Goal: Information Seeking & Learning: Learn about a topic

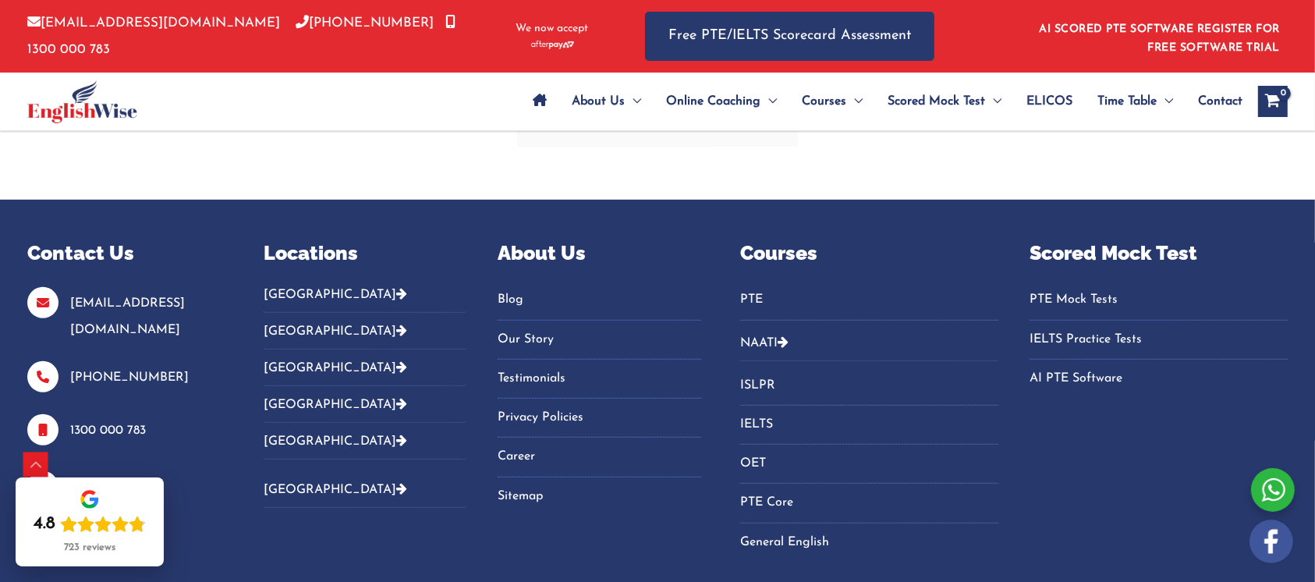
scroll to position [6779, 0]
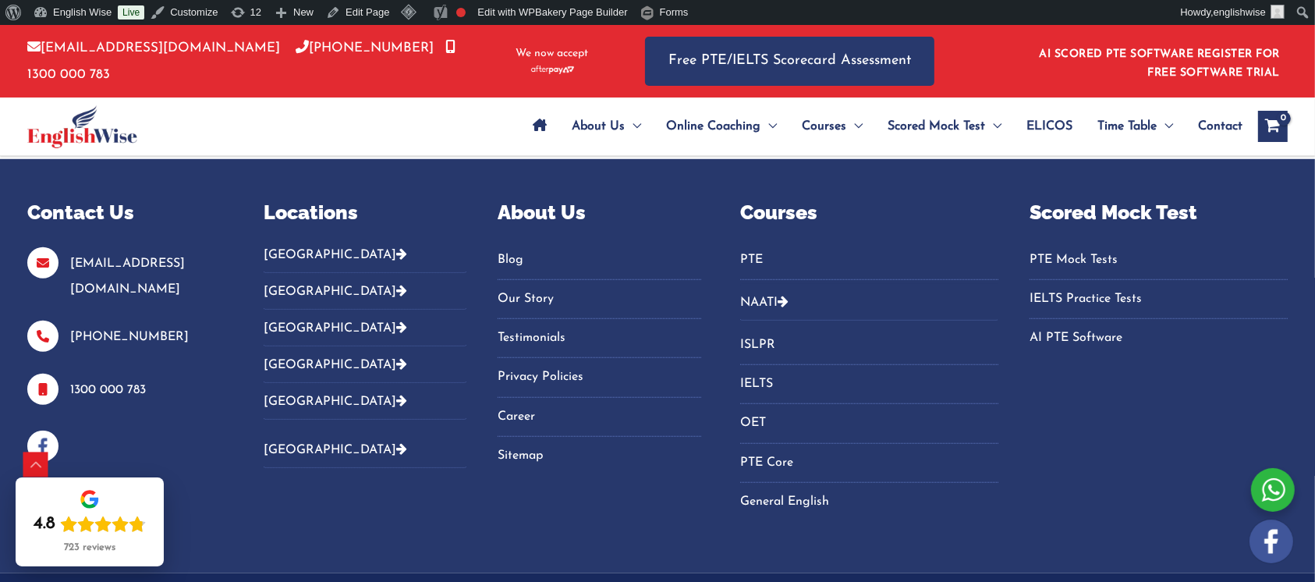
scroll to position [7107, 0]
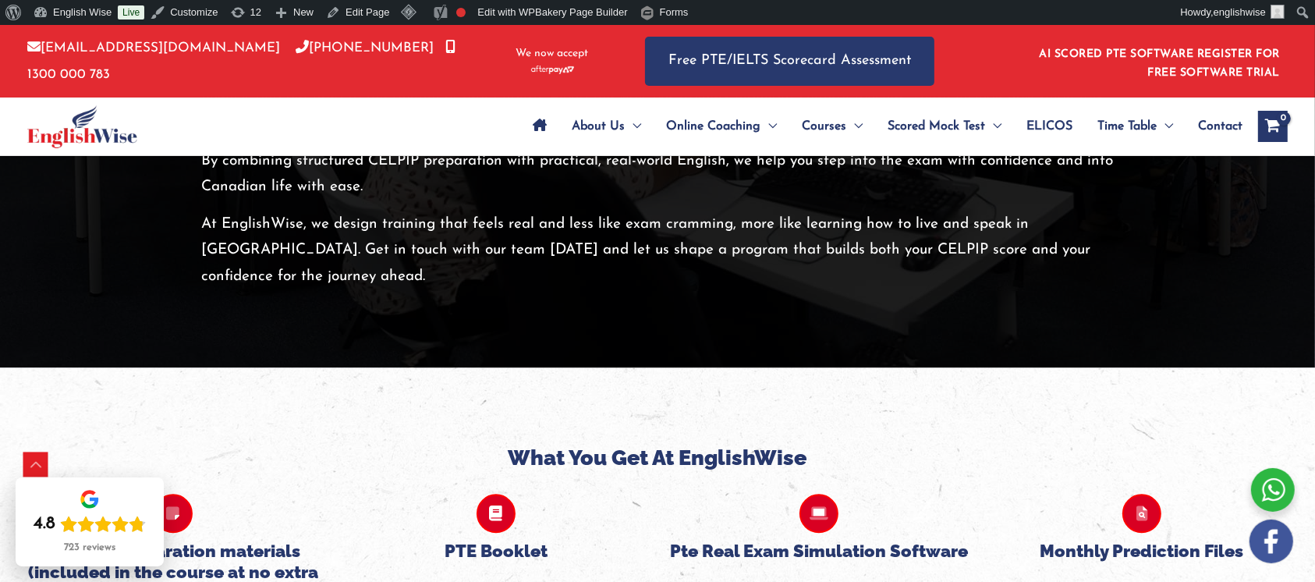
scroll to position [5164, 0]
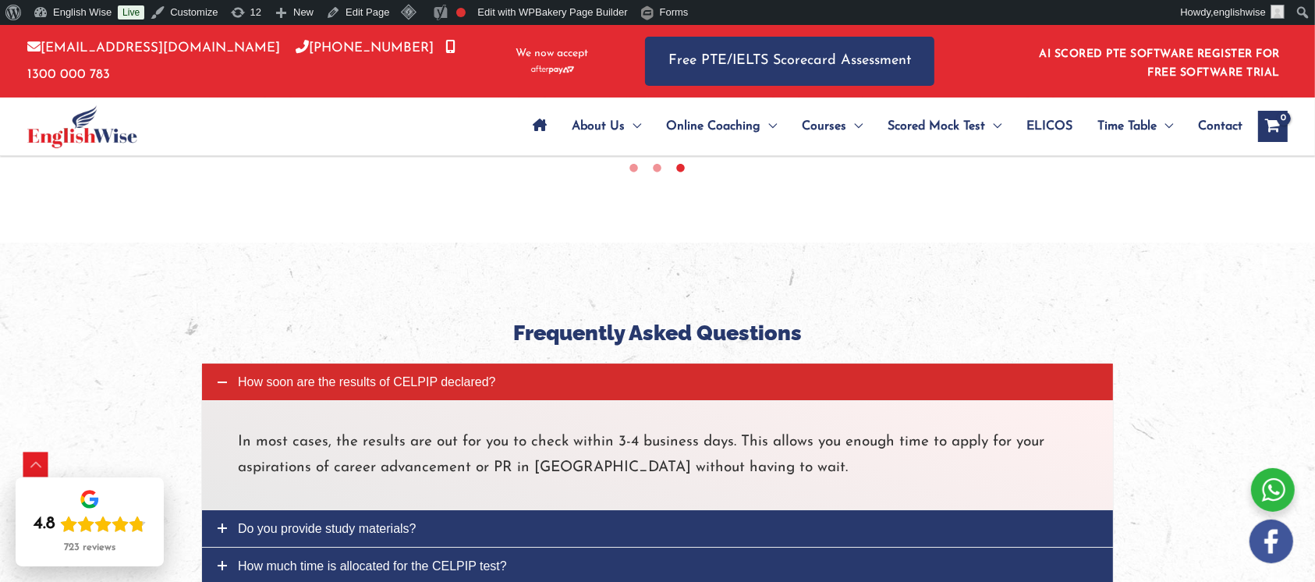
click at [515, 510] on link "Do you provide study materials?" at bounding box center [657, 528] width 911 height 37
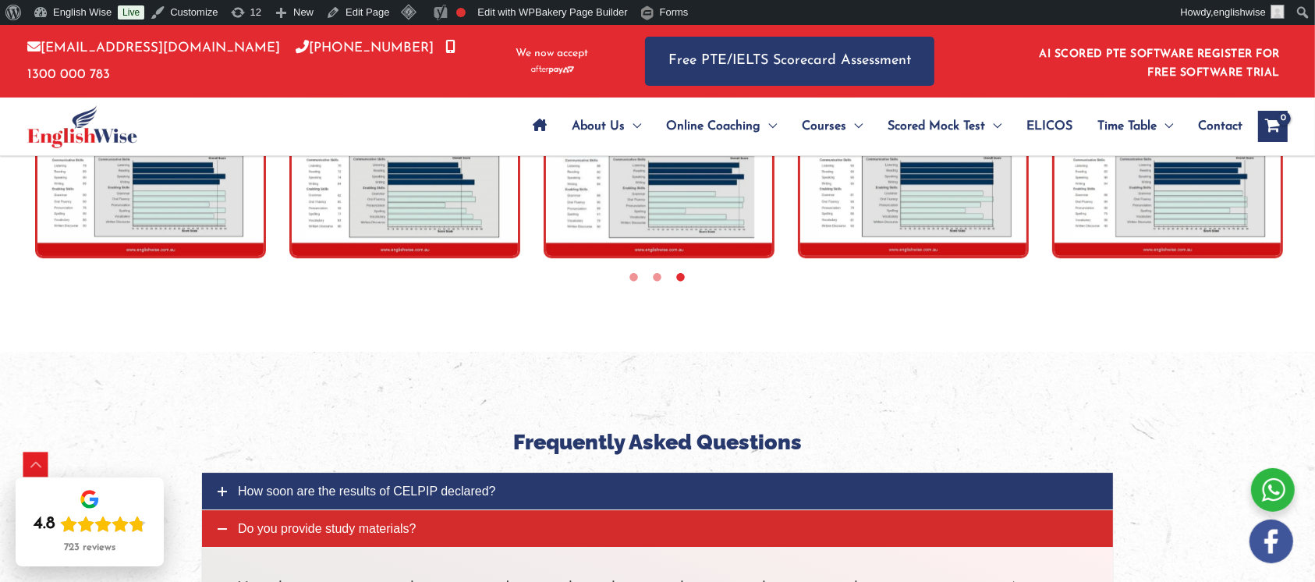
scroll to position [5347, 0]
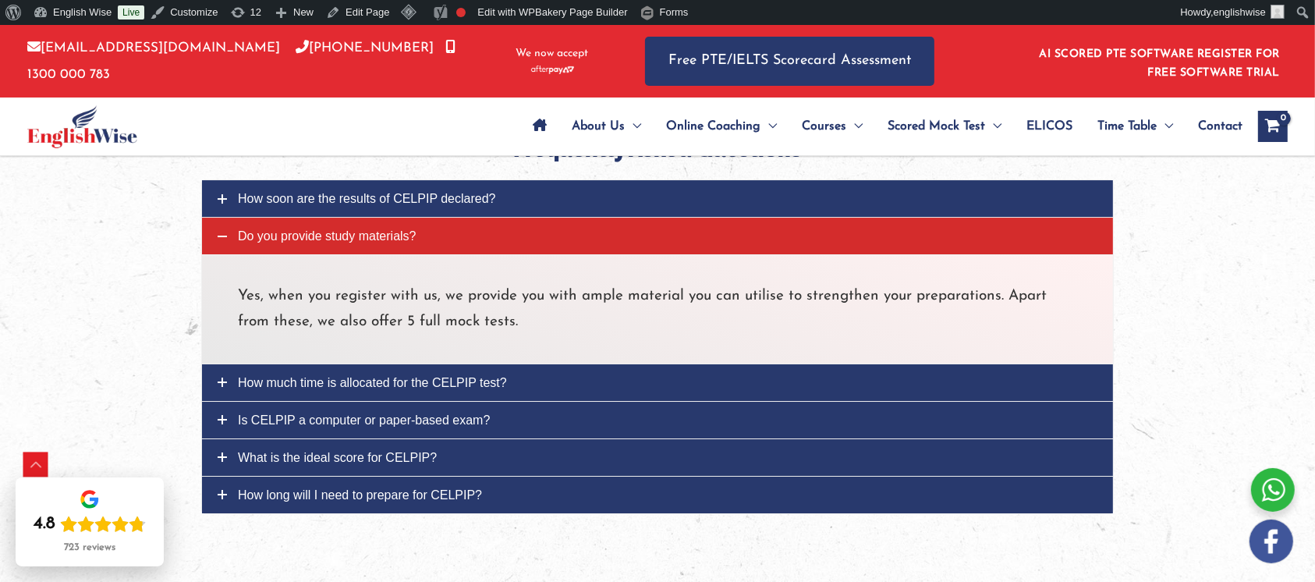
click at [512, 364] on link "How much time is allocated for the CELPIP test?" at bounding box center [657, 382] width 911 height 37
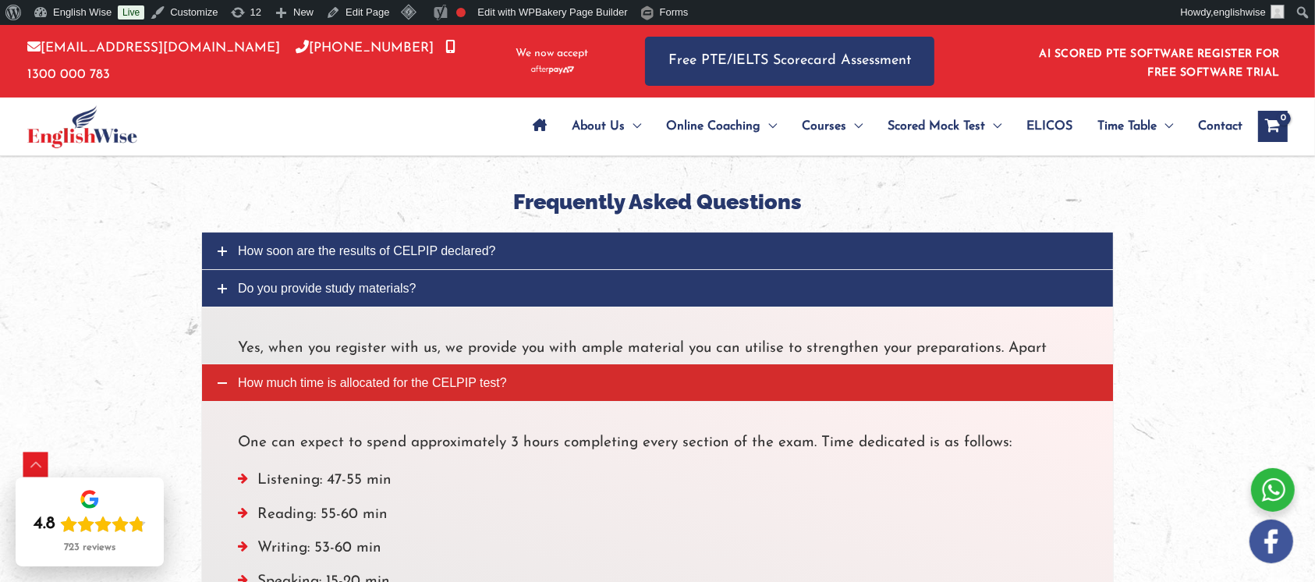
scroll to position [5238, 0]
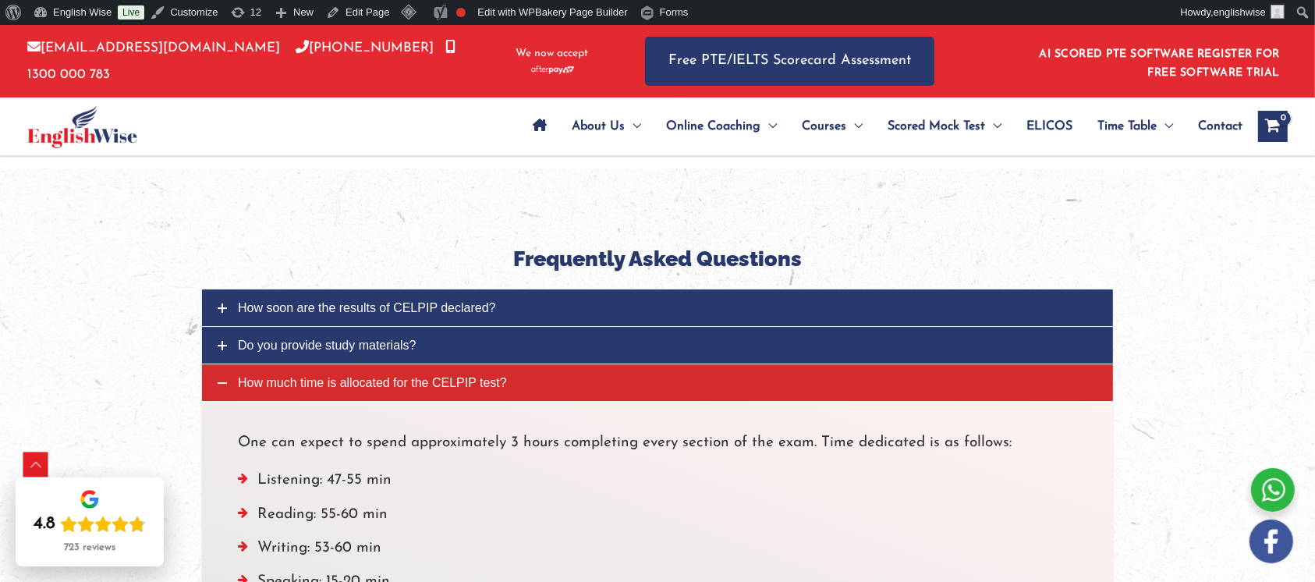
click at [566, 364] on link "How much time is allocated for the CELPIP test?" at bounding box center [657, 382] width 911 height 37
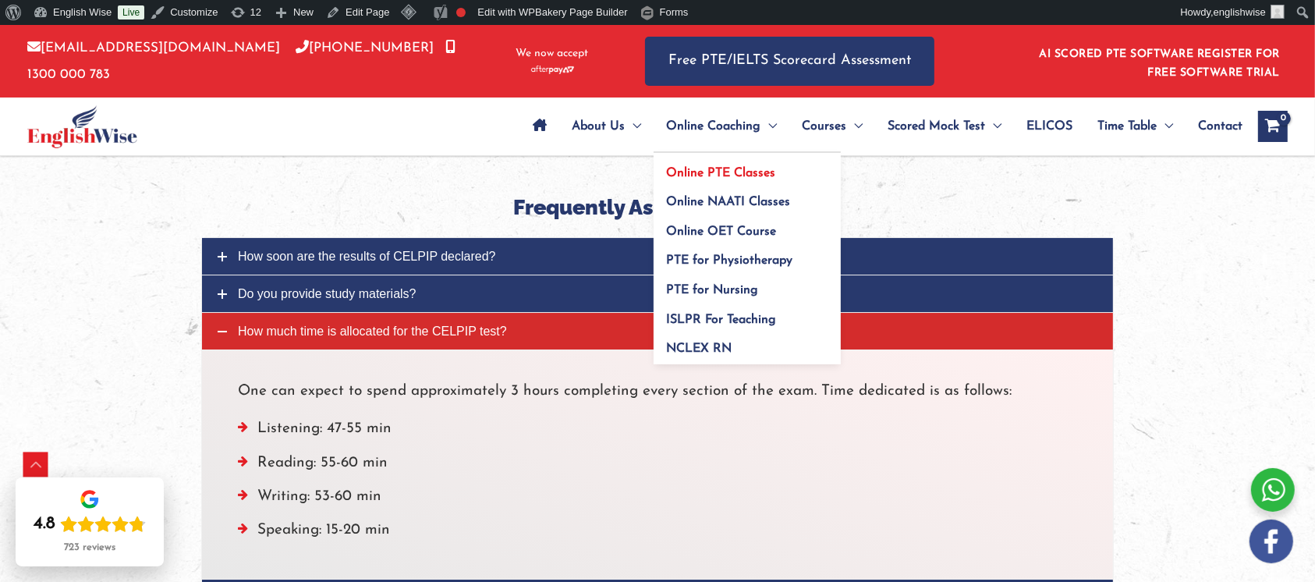
scroll to position [5446, 0]
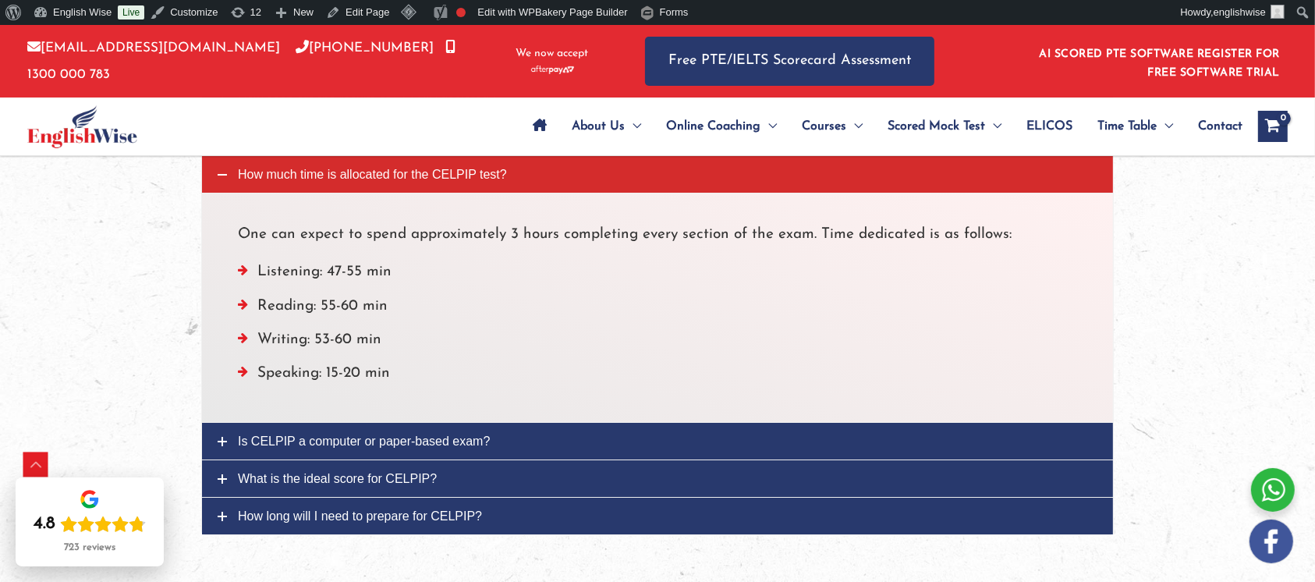
click at [501, 423] on link "Is CELPIP a computer or paper-based exam?" at bounding box center [657, 441] width 911 height 37
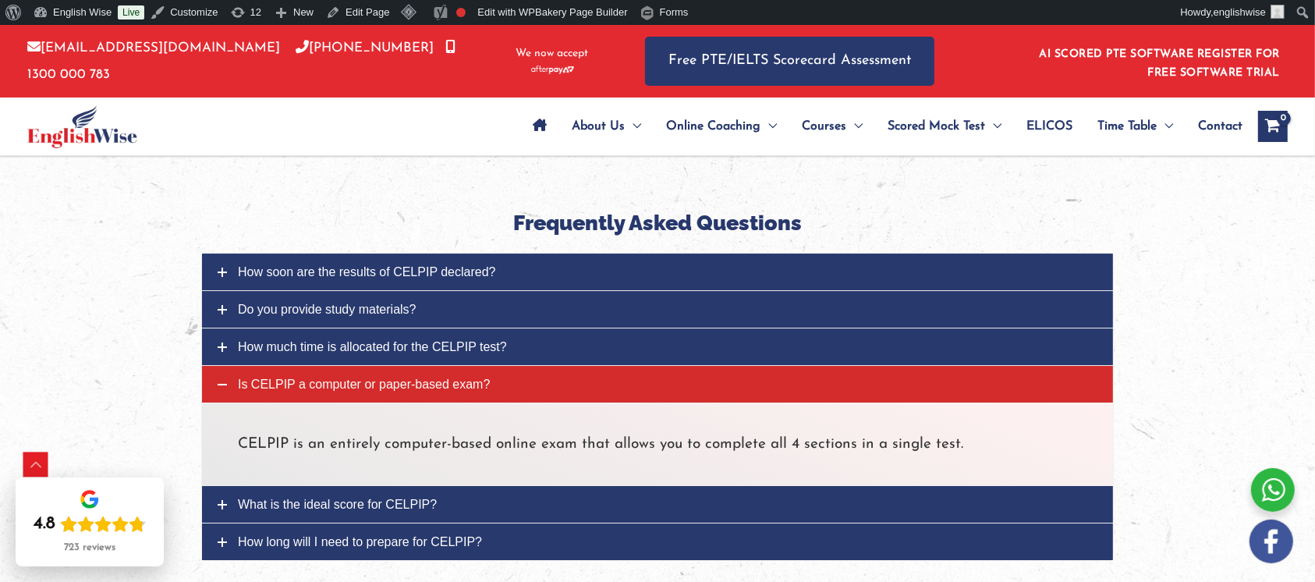
scroll to position [5217, 0]
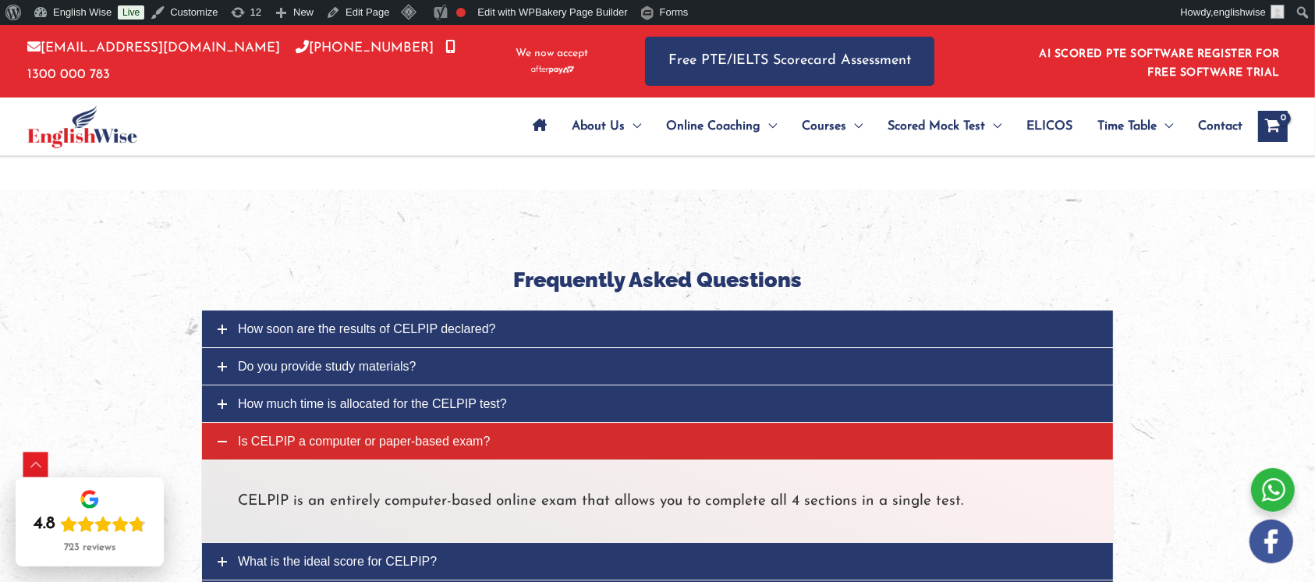
click at [486, 543] on link "What is the ideal score for CELPIP?" at bounding box center [657, 561] width 911 height 37
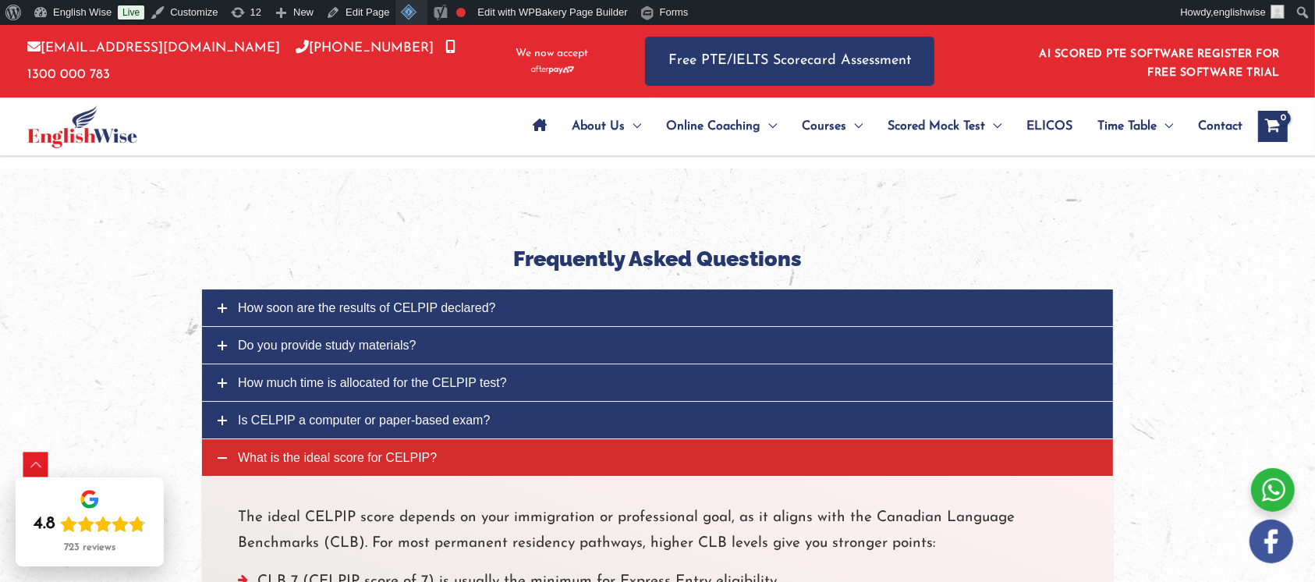
scroll to position [5538, 0]
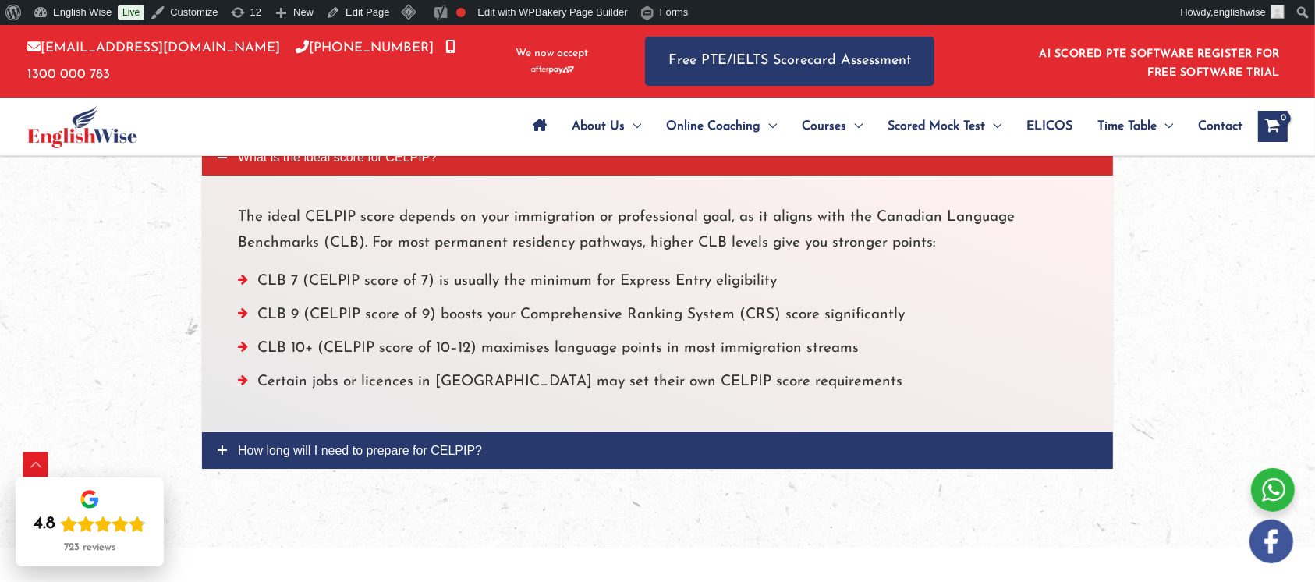
click at [519, 432] on link "How long will I need to prepare for CELPIP?" at bounding box center [657, 450] width 911 height 37
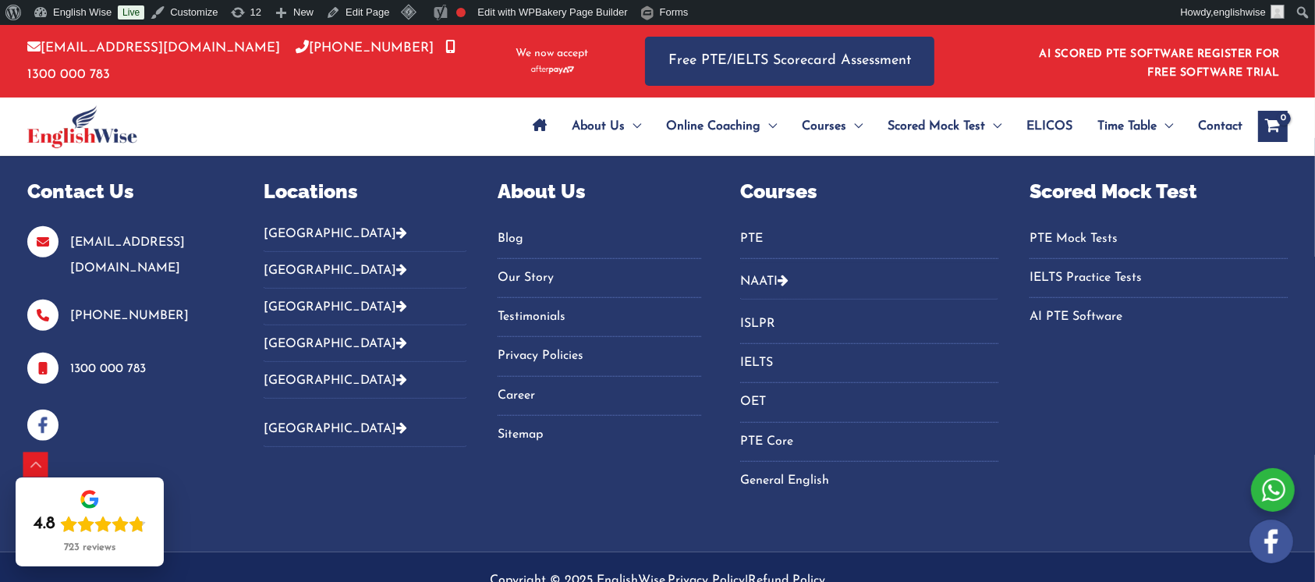
scroll to position [7107, 0]
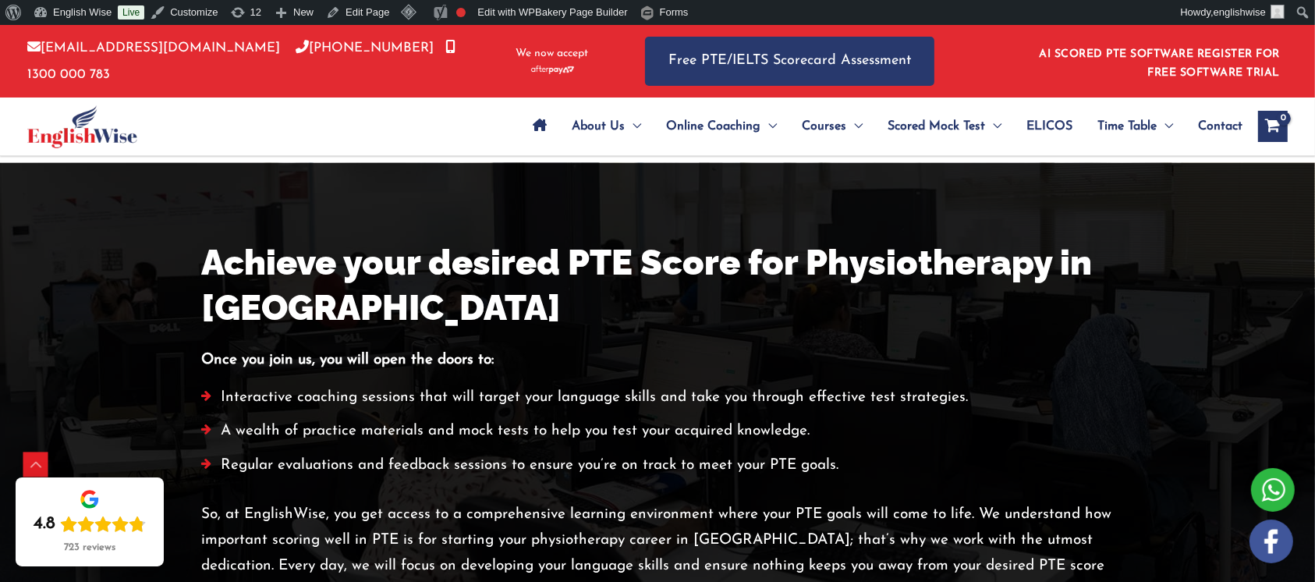
scroll to position [3016, 0]
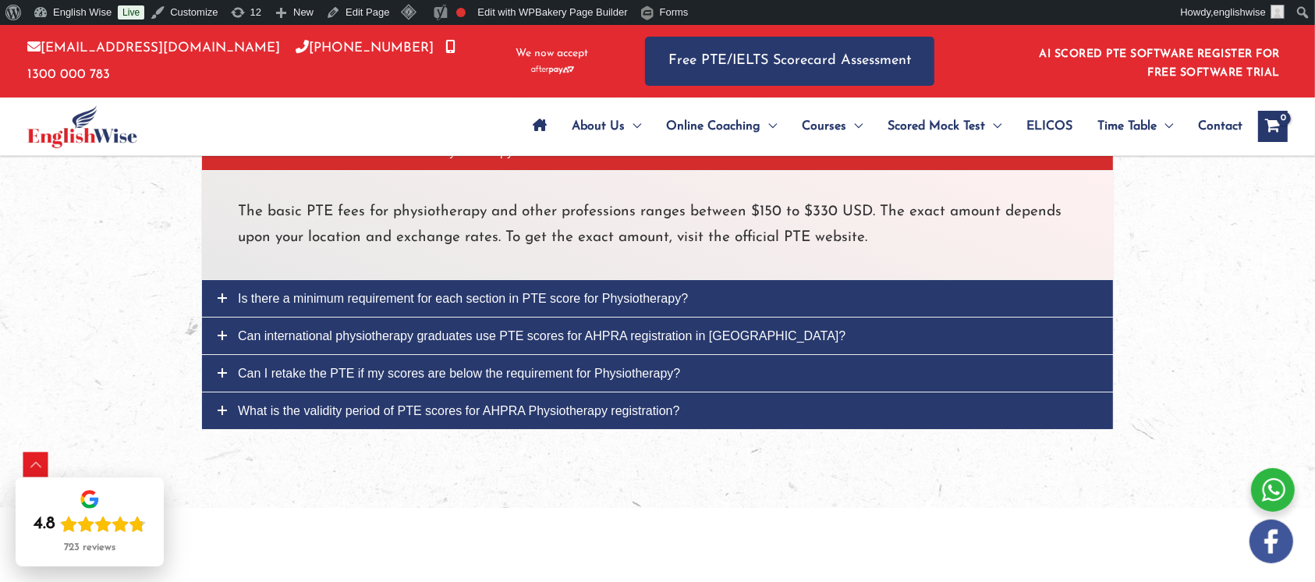
scroll to position [5749, 0]
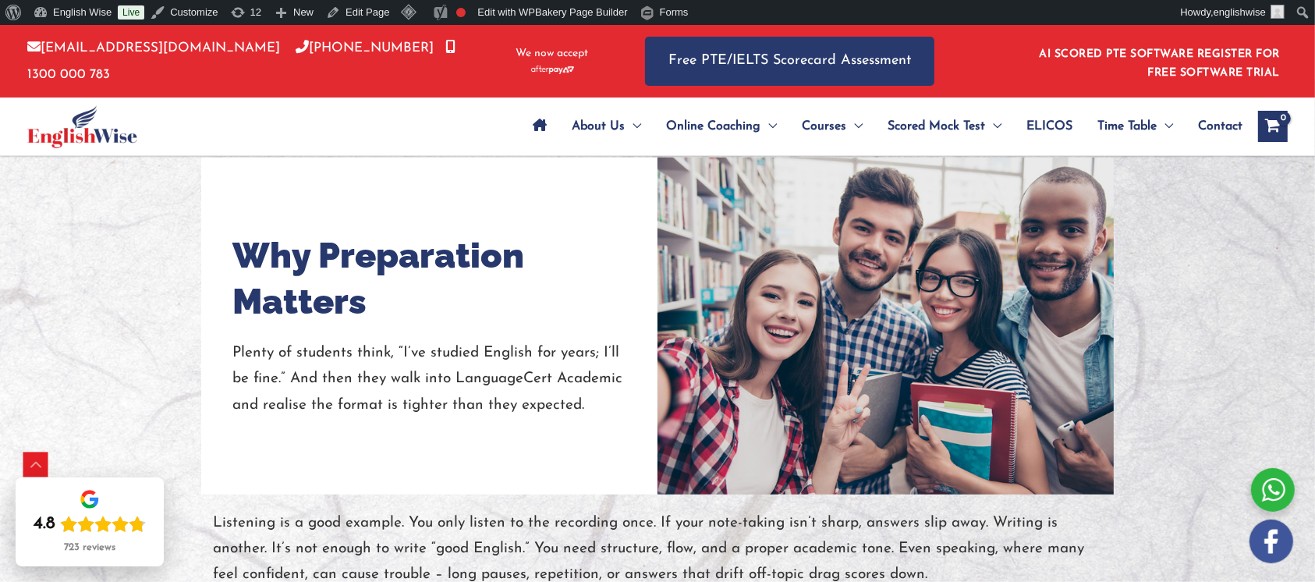
scroll to position [1658, 0]
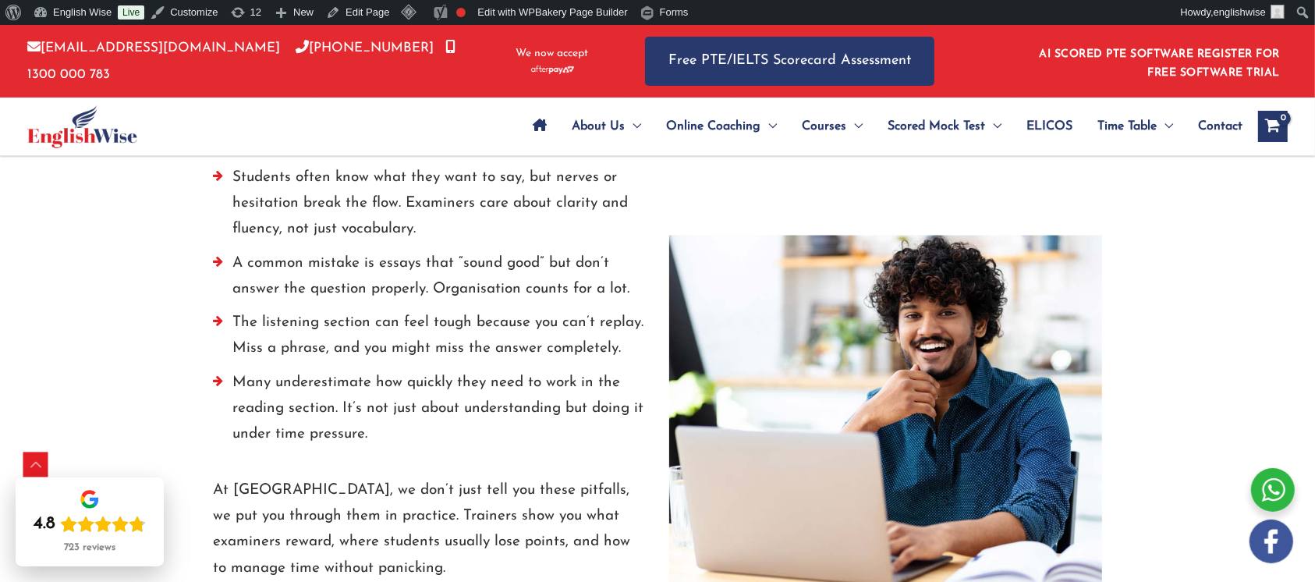
scroll to position [2195, 0]
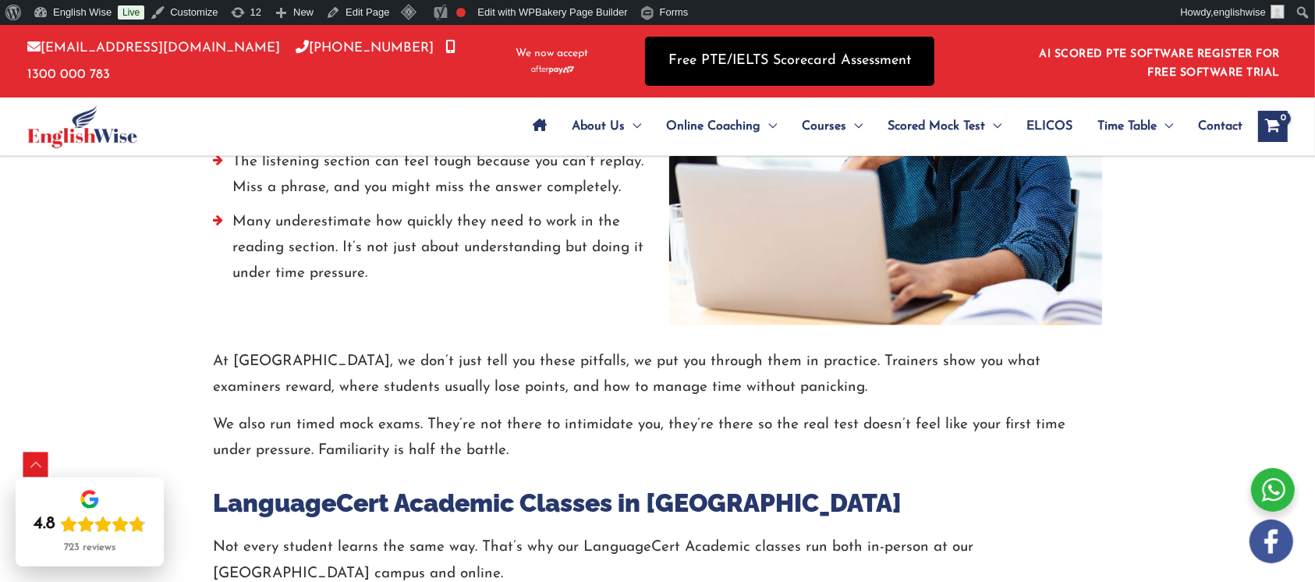
scroll to position [2824, 0]
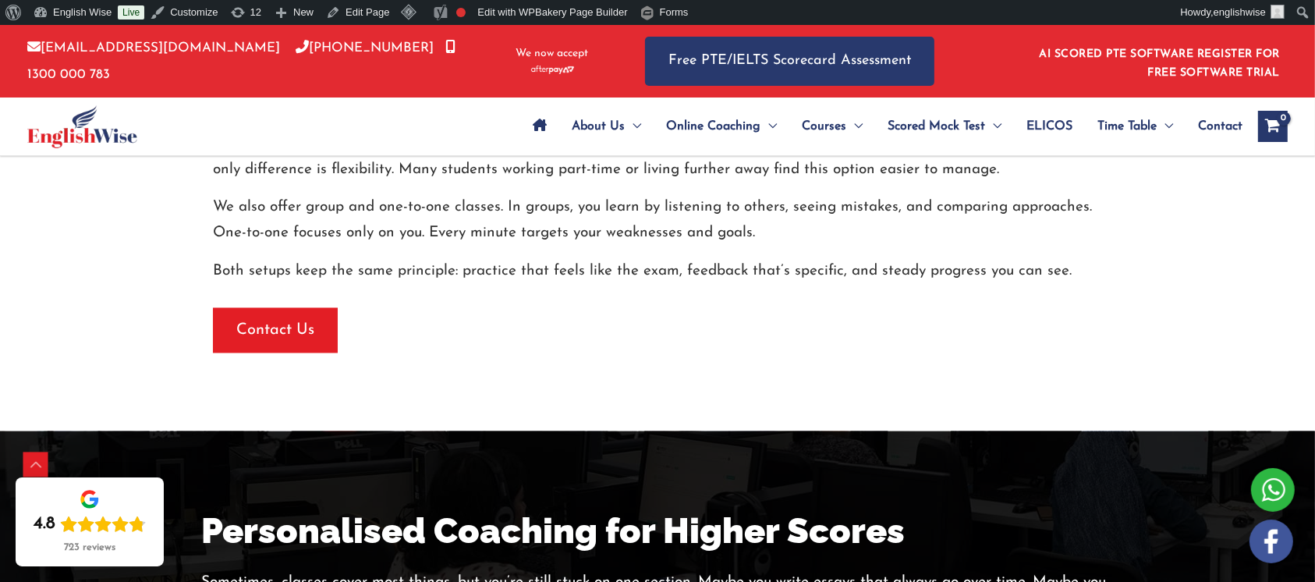
scroll to position [3329, 0]
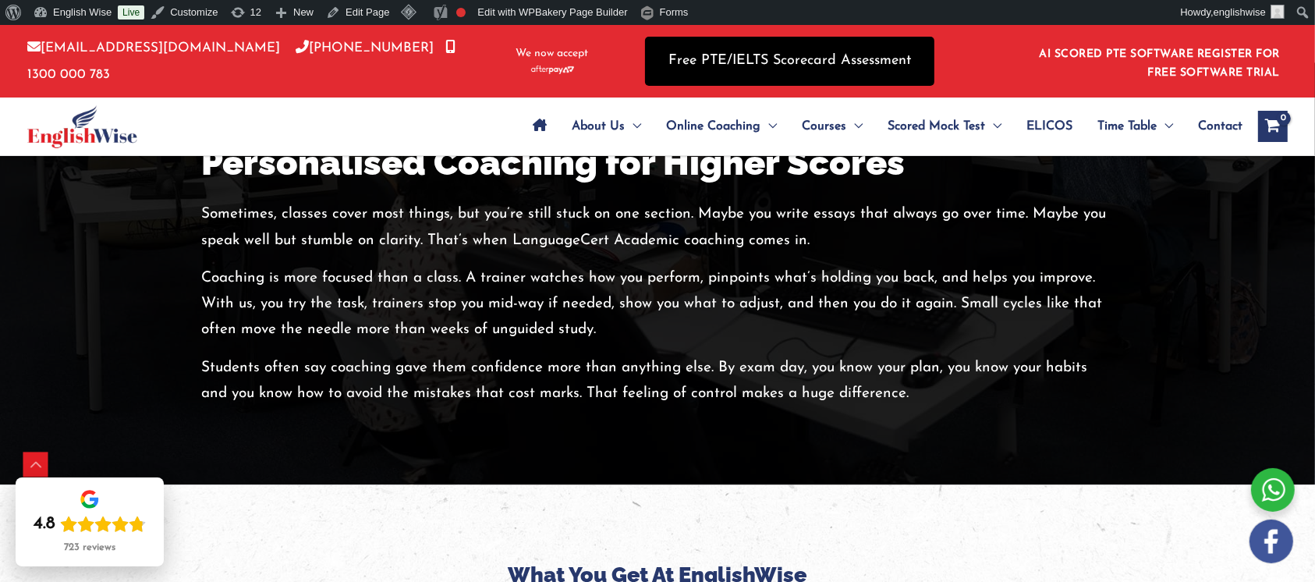
scroll to position [5374, 0]
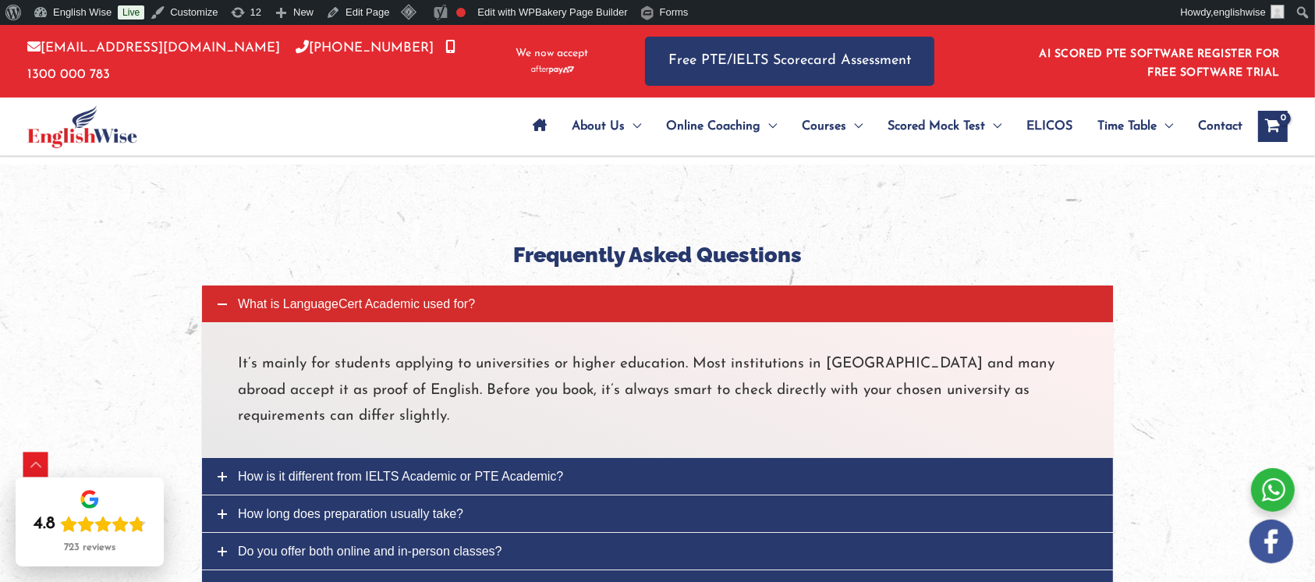
click at [438, 300] on span "What is LanguageCert Academic used for?" at bounding box center [356, 303] width 237 height 13
click at [562, 482] on link "How is it different from IELTS Academic or PTE Academic?" at bounding box center [657, 476] width 911 height 37
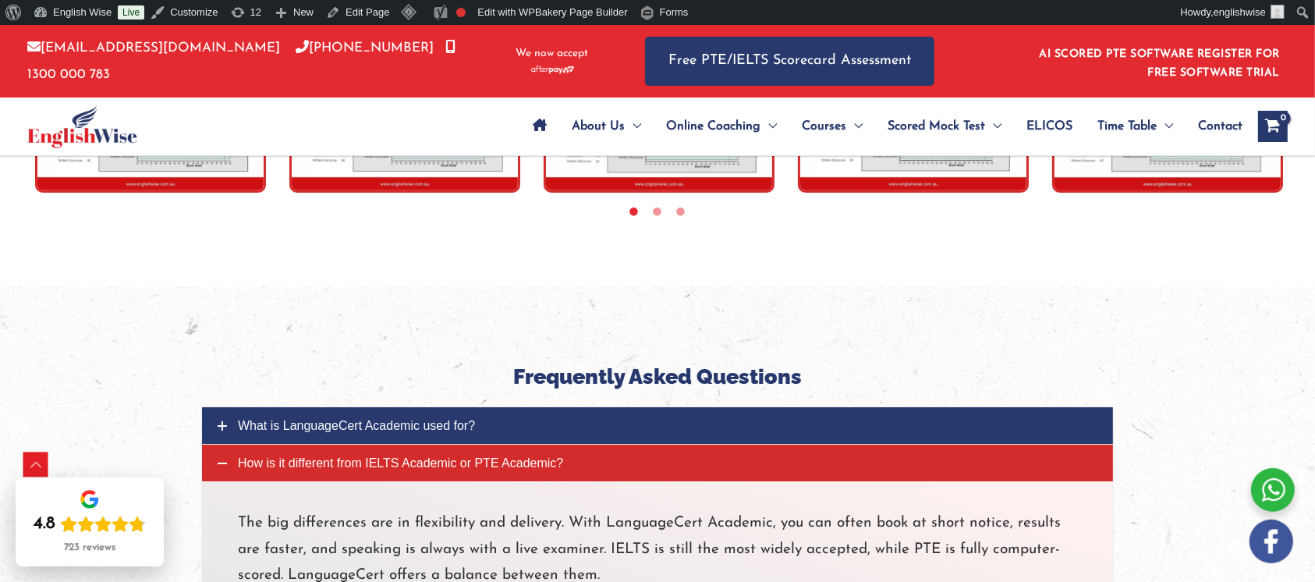
scroll to position [5583, 0]
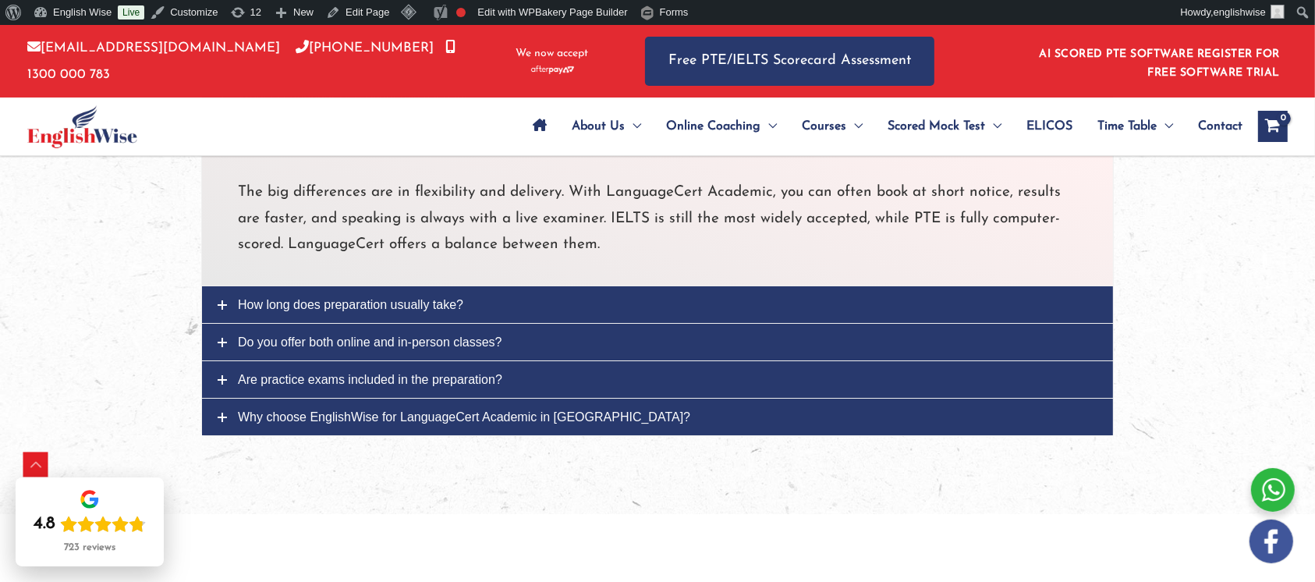
click at [459, 299] on span "How long does preparation usually take?" at bounding box center [350, 304] width 225 height 13
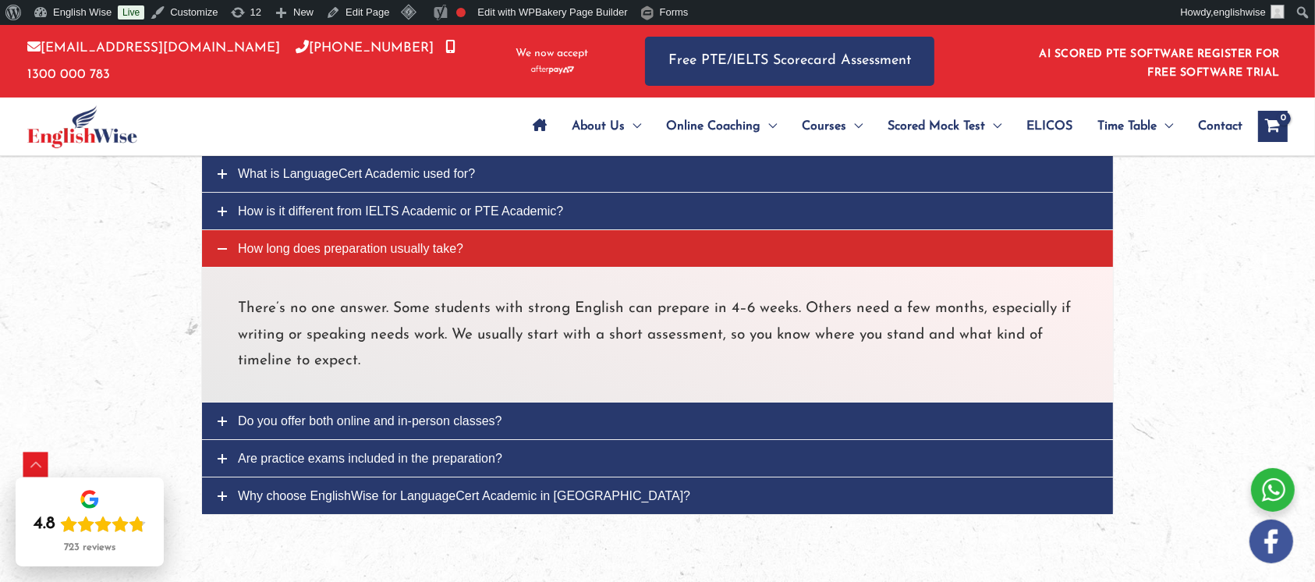
scroll to position [5448, 0]
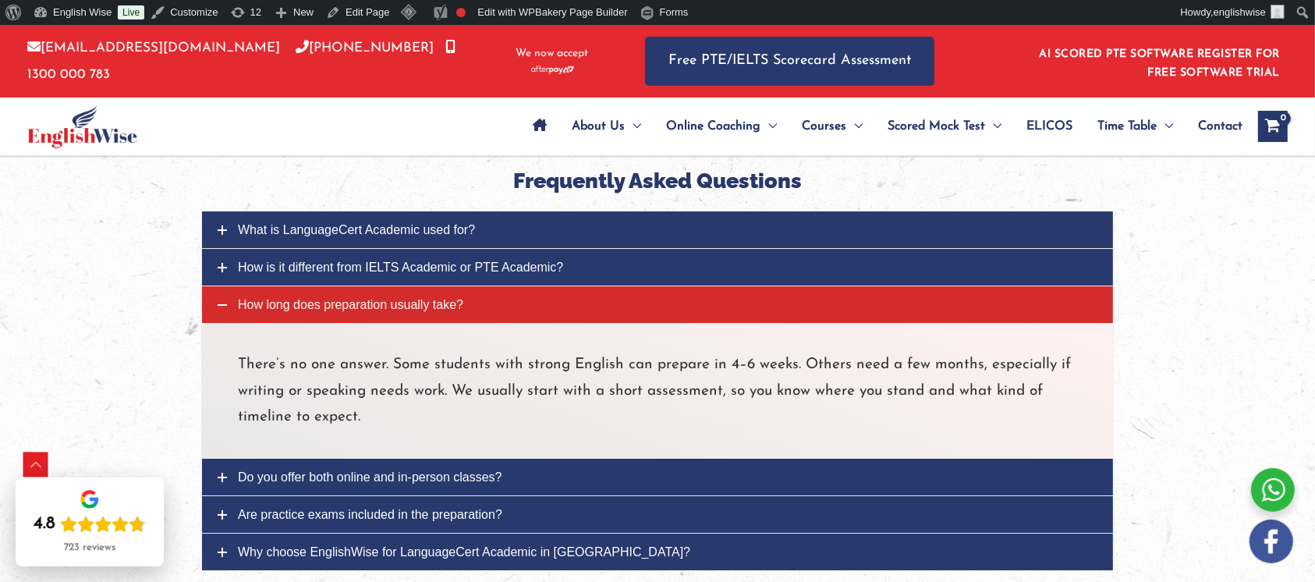
click at [524, 470] on link "Do you offer both online and in-person classes?" at bounding box center [657, 477] width 911 height 37
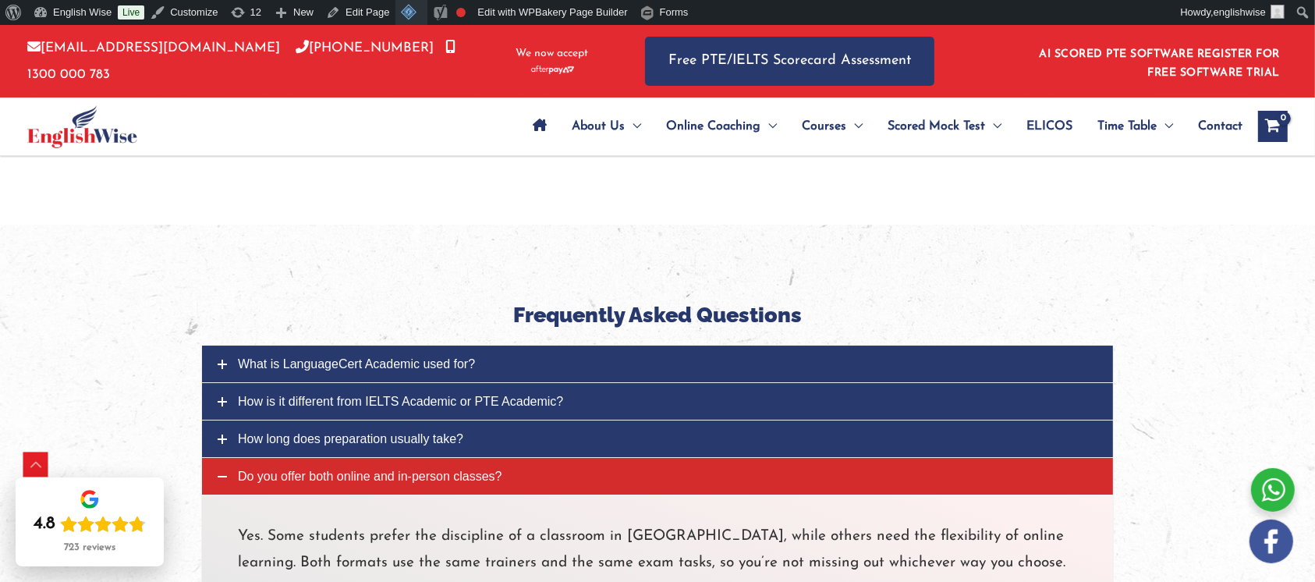
scroll to position [5632, 0]
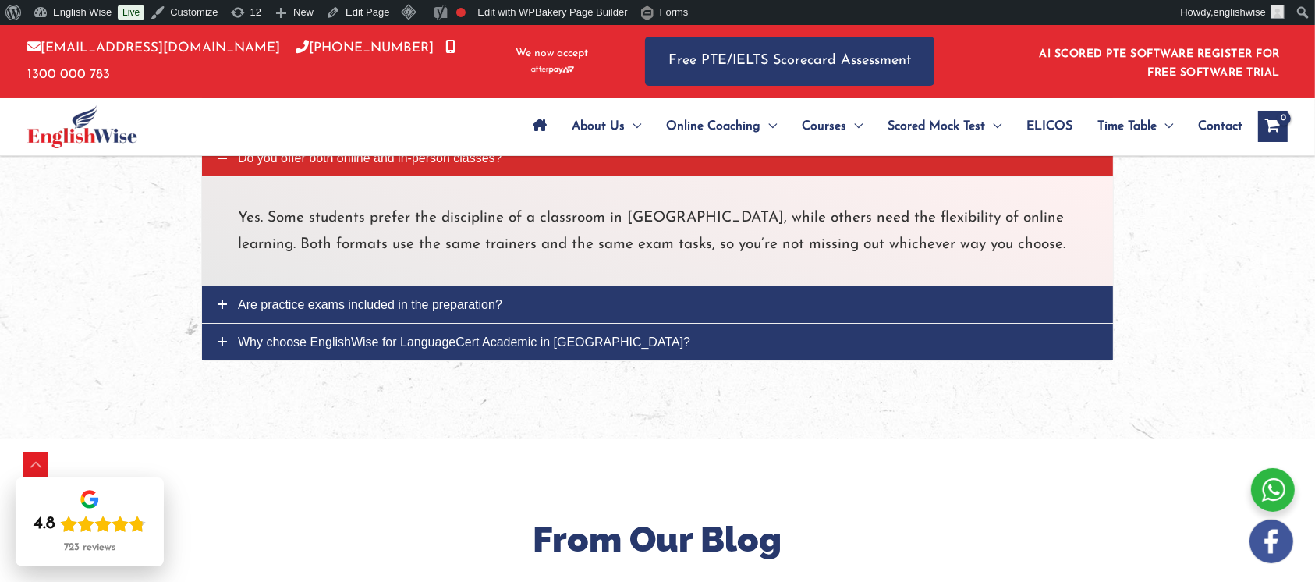
click at [502, 305] on span "Are practice exams included in the preparation?" at bounding box center [370, 304] width 264 height 13
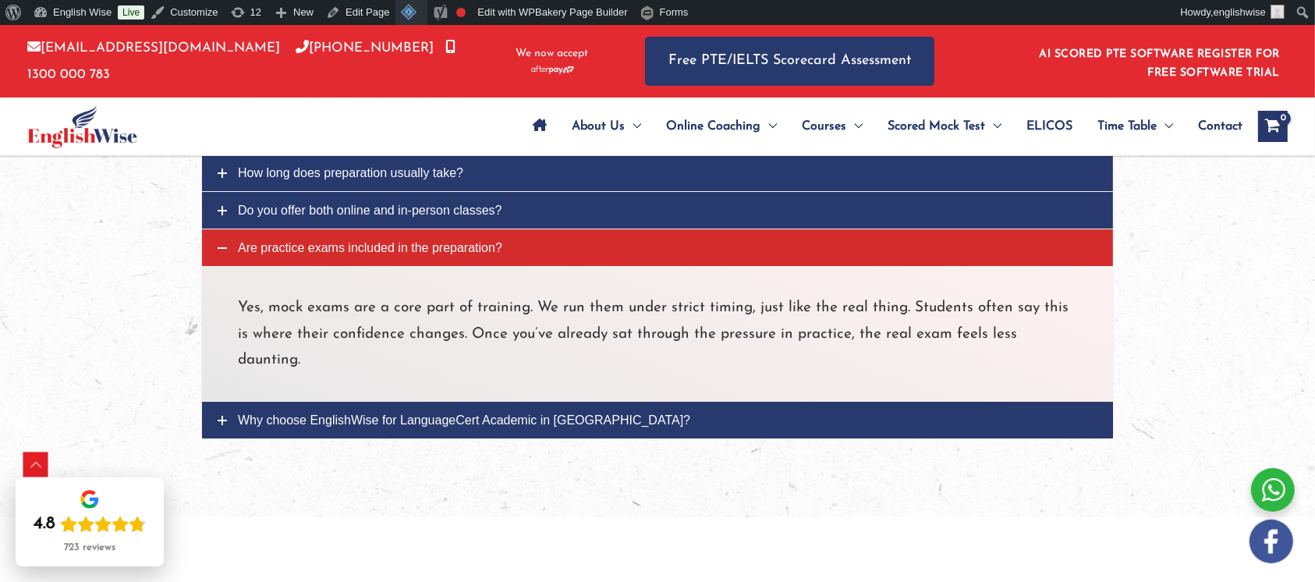
scroll to position [5523, 0]
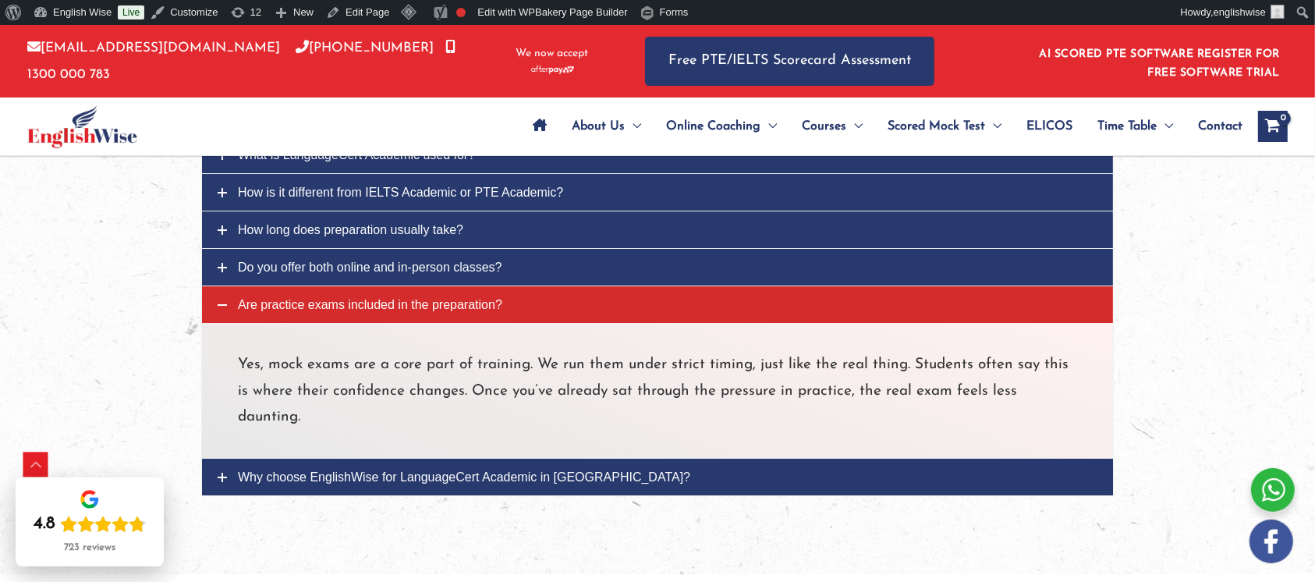
click at [567, 470] on span "Why choose EnglishWise for LanguageCert Academic in [GEOGRAPHIC_DATA]?" at bounding box center [464, 476] width 452 height 13
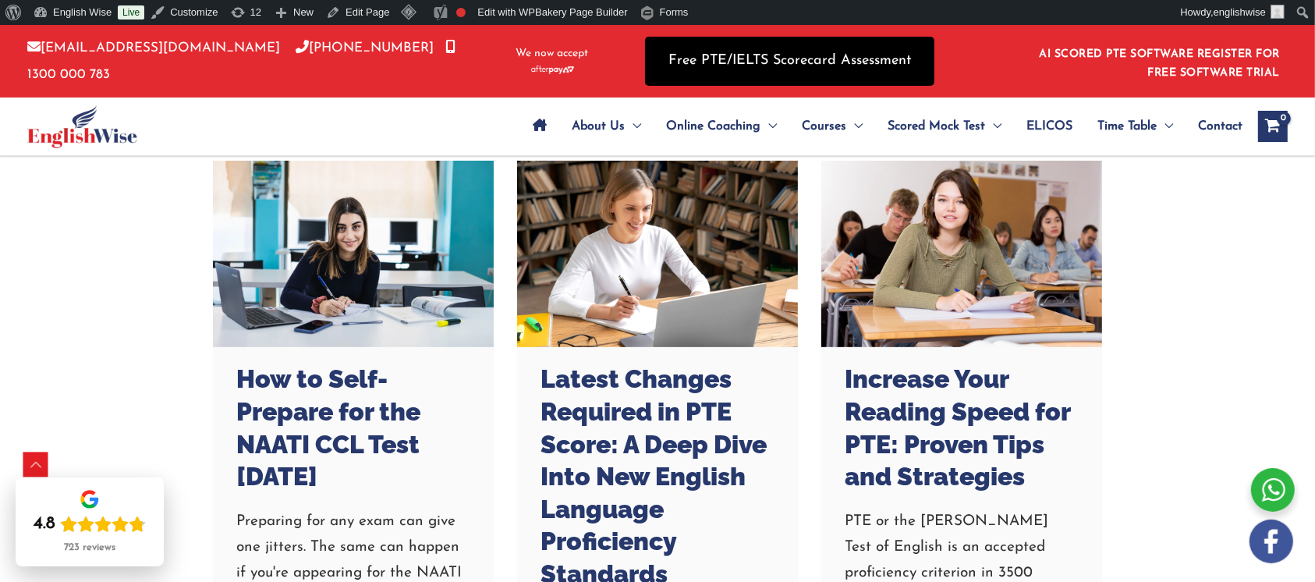
scroll to position [5991, 0]
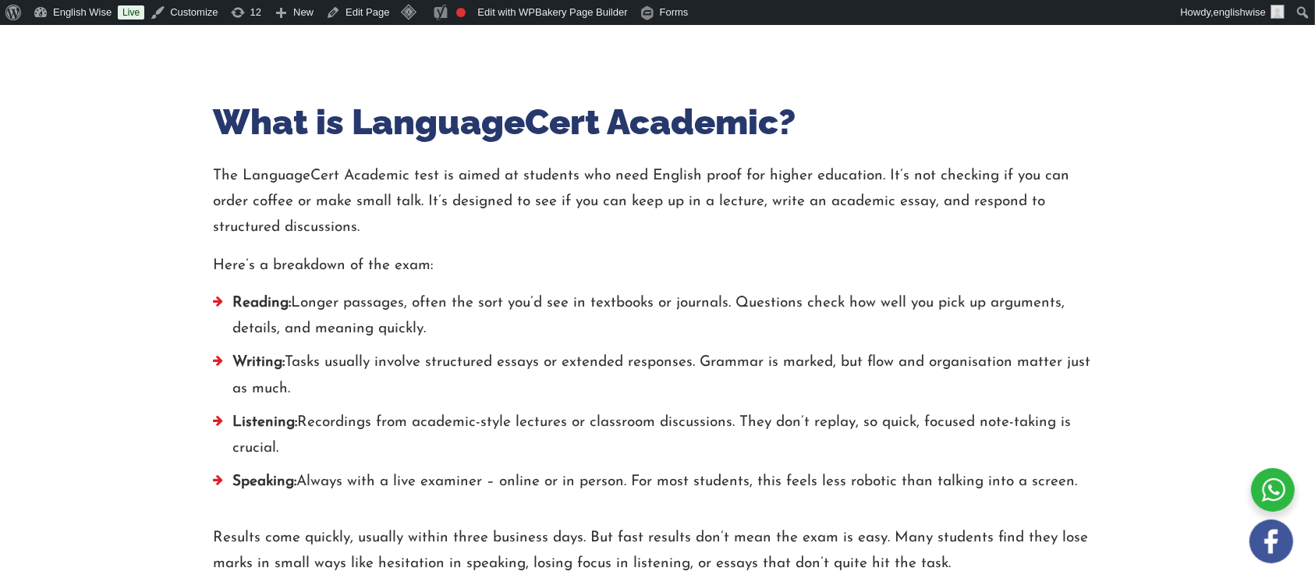
scroll to position [81, 0]
